Goal: Task Accomplishment & Management: Use online tool/utility

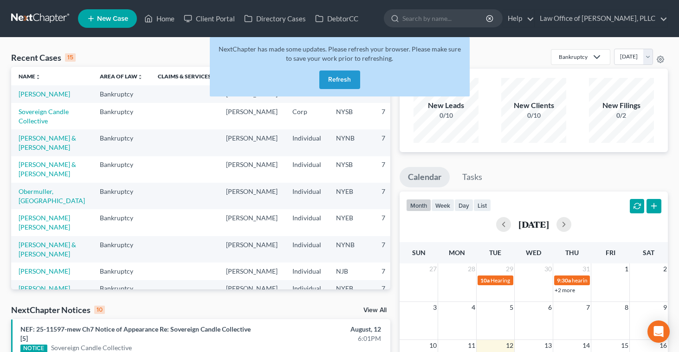
scroll to position [197, 0]
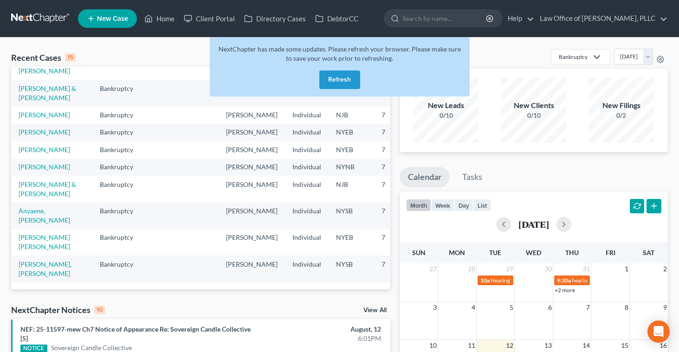
click at [326, 75] on button "Refresh" at bounding box center [339, 80] width 41 height 19
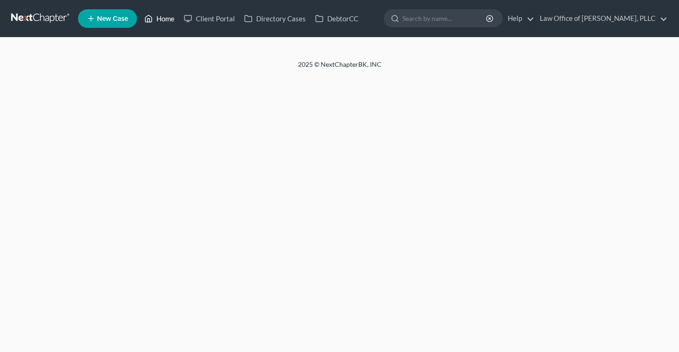
click at [156, 20] on link "Home" at bounding box center [159, 18] width 39 height 17
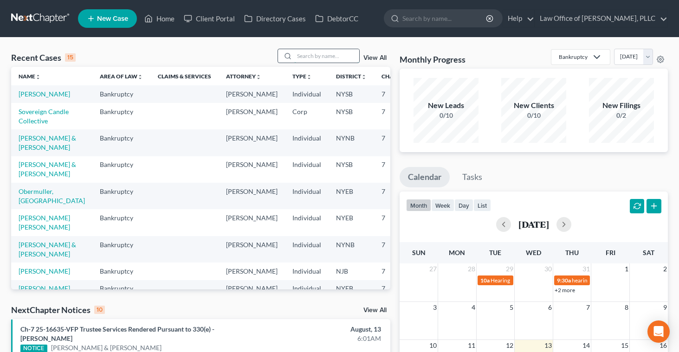
click at [306, 55] on input "search" at bounding box center [326, 55] width 65 height 13
type input "[PERSON_NAME]"
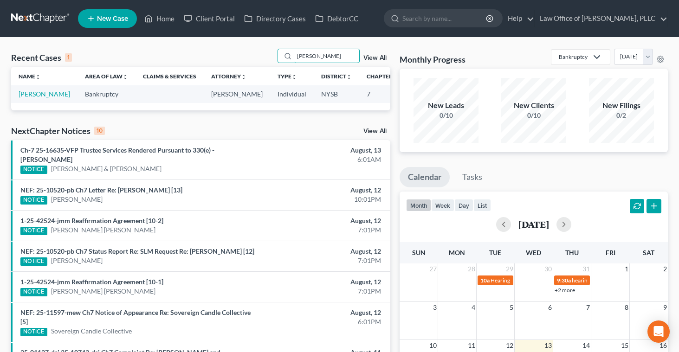
scroll to position [0, 0]
click at [32, 98] on link "[PERSON_NAME]" at bounding box center [44, 94] width 52 height 8
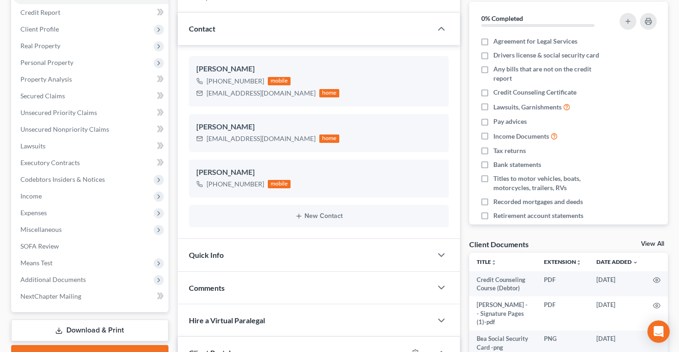
scroll to position [91, 0]
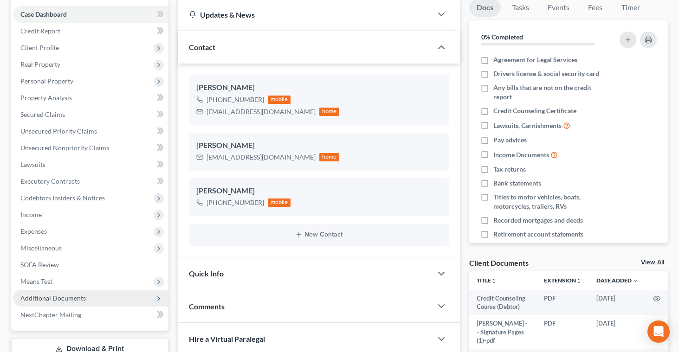
click at [40, 299] on span "Additional Documents" at bounding box center [52, 298] width 65 height 8
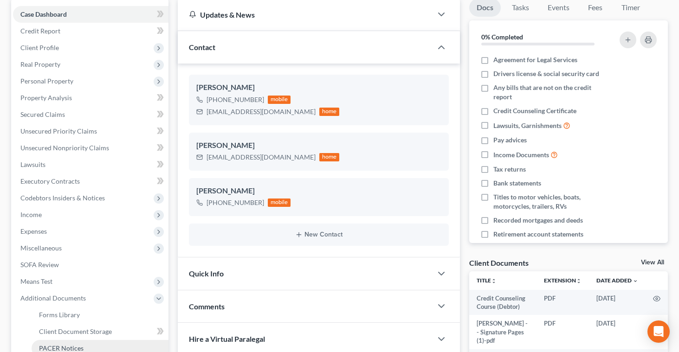
click at [50, 347] on span "PACER Notices" at bounding box center [61, 349] width 45 height 8
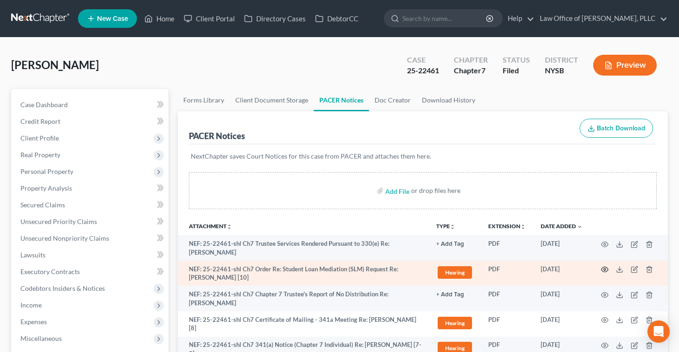
click at [605, 270] on circle "button" at bounding box center [605, 270] width 2 height 2
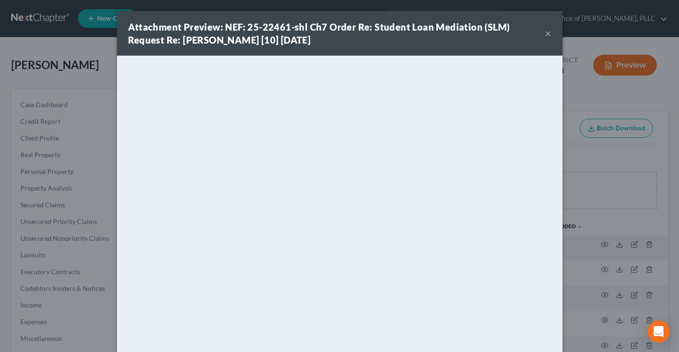
click at [501, 47] on div "Attachment Preview: NEF: 25-22461-shl Ch7 Order Re: Student Loan Mediation (SLM…" at bounding box center [340, 33] width 446 height 45
click at [103, 168] on div "Attachment Preview: NEF: 25-22461-shl Ch7 Order Re: Student Loan Mediation (SLM…" at bounding box center [339, 176] width 679 height 352
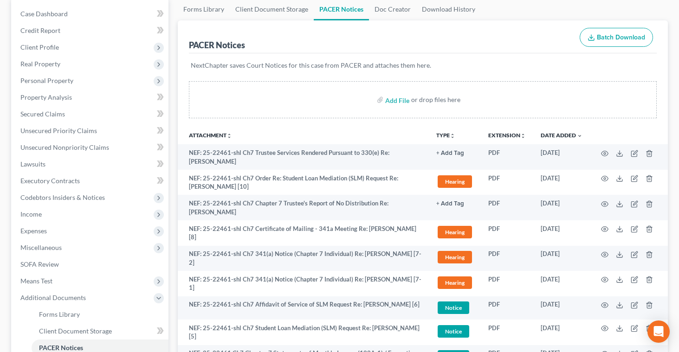
scroll to position [92, 0]
